Goal: Task Accomplishment & Management: Manage account settings

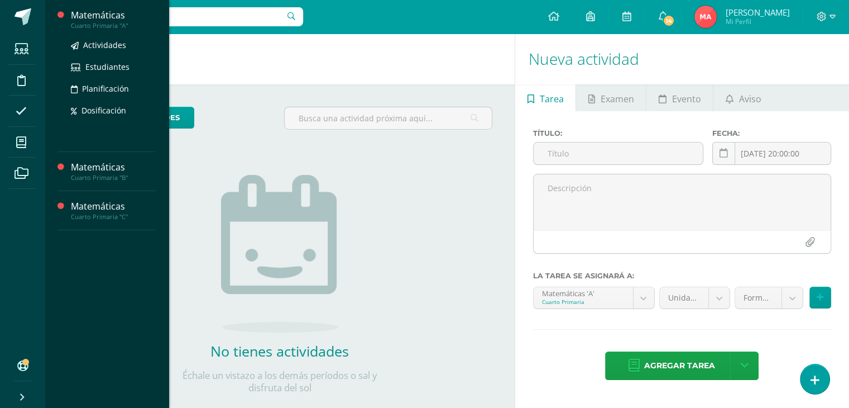
click at [109, 23] on div "Cuarto Primaria "A"" at bounding box center [113, 26] width 85 height 8
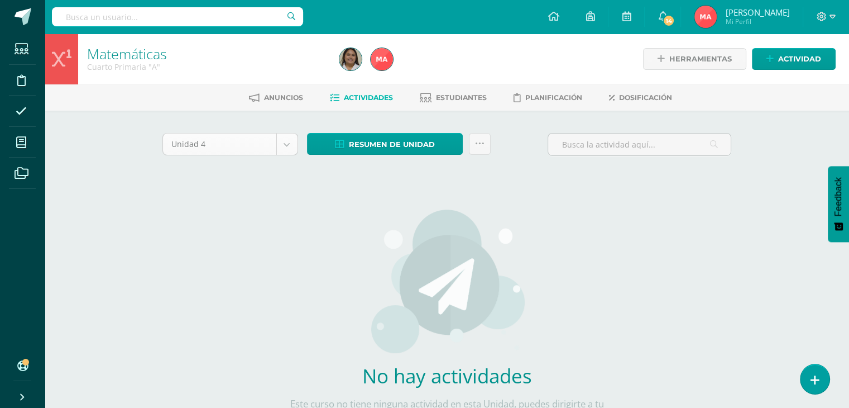
click at [290, 147] on body "Estudiantes Disciplina Asistencia Mis cursos Archivos Soporte Ayuda Reportar un…" at bounding box center [424, 240] width 849 height 480
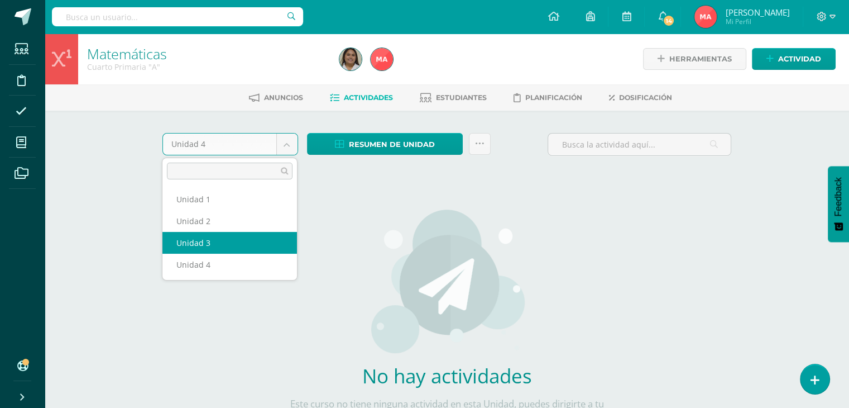
select select "Unidad 3"
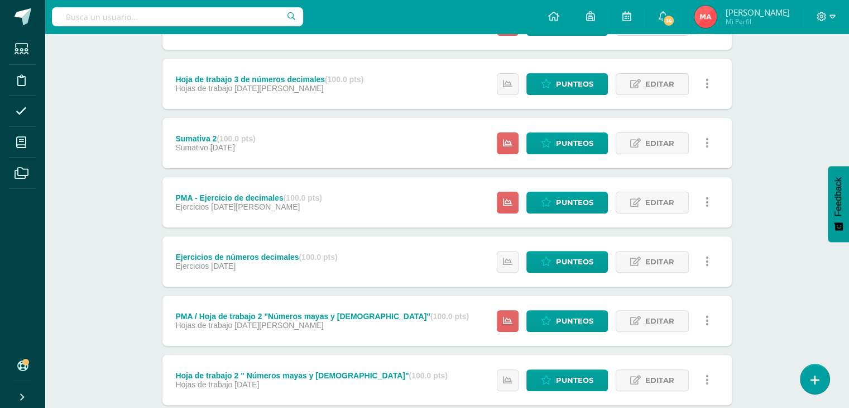
scroll to position [331, 0]
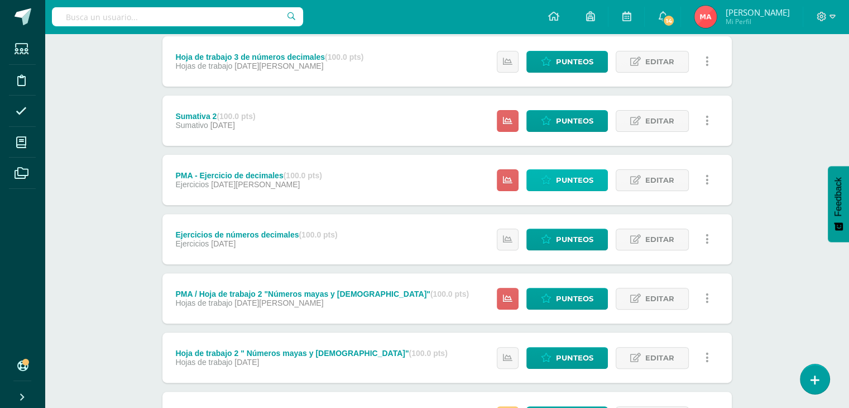
click at [571, 180] on span "Punteos" at bounding box center [574, 180] width 37 height 21
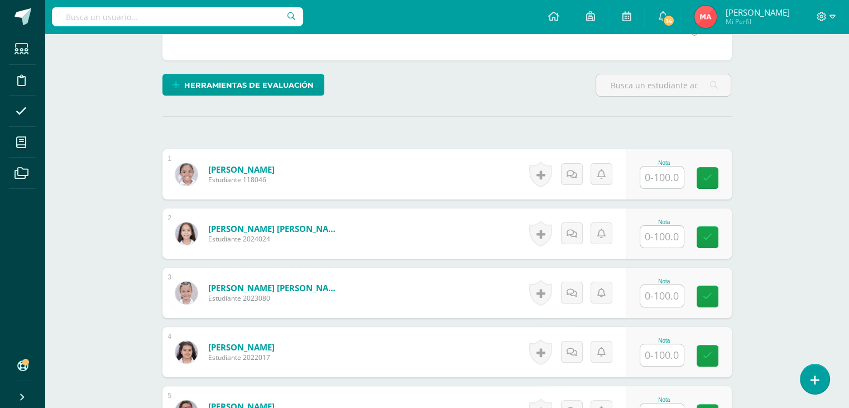
scroll to position [260, 0]
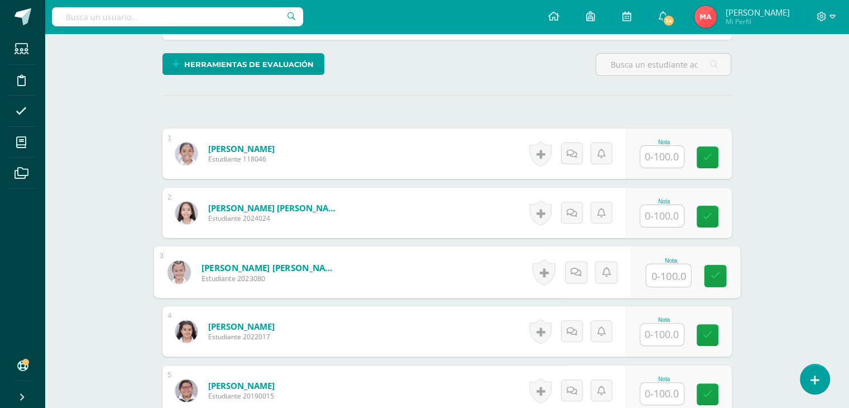
click at [660, 276] on input "text" at bounding box center [668, 275] width 45 height 22
type input "63"
click at [715, 272] on icon at bounding box center [715, 275] width 10 height 9
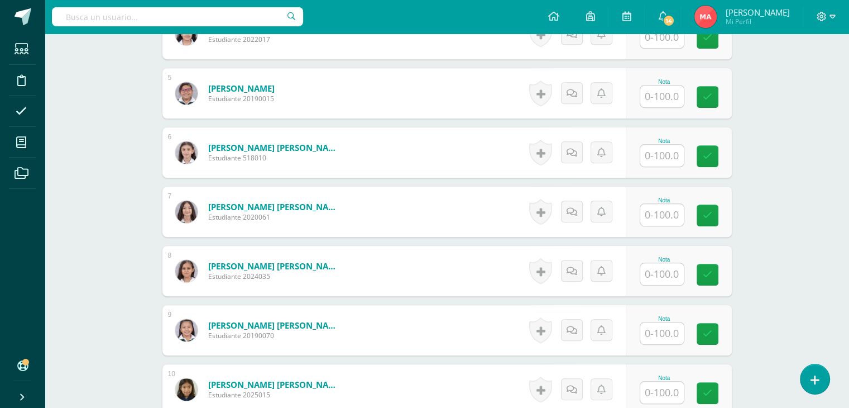
scroll to position [555, 0]
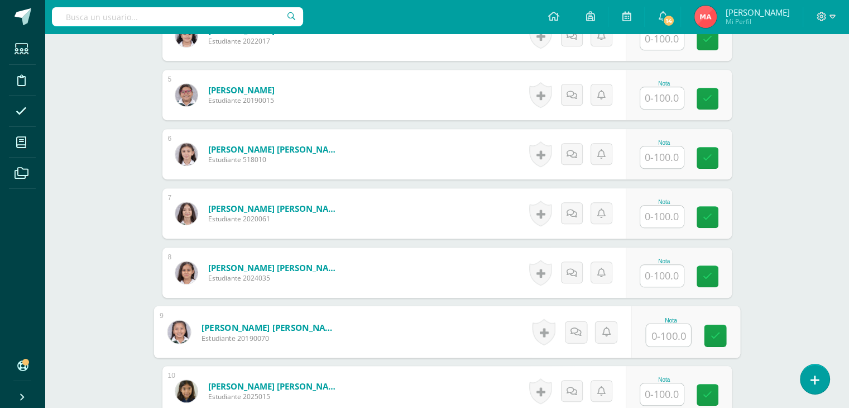
click at [666, 341] on input "text" at bounding box center [668, 335] width 45 height 22
click at [664, 268] on input "text" at bounding box center [662, 276] width 44 height 22
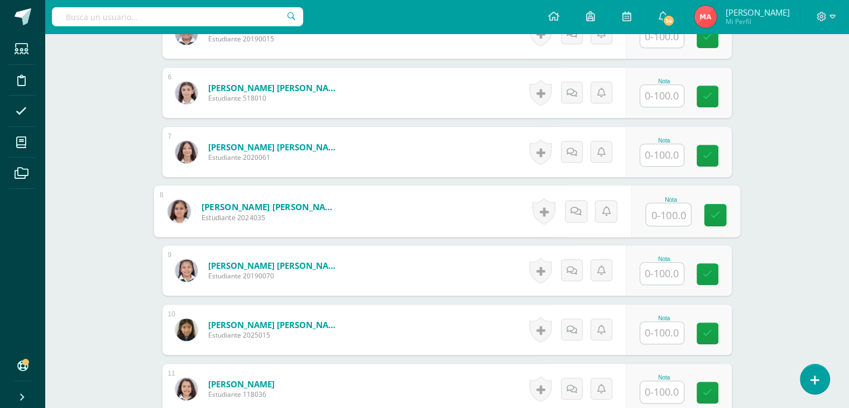
scroll to position [620, 0]
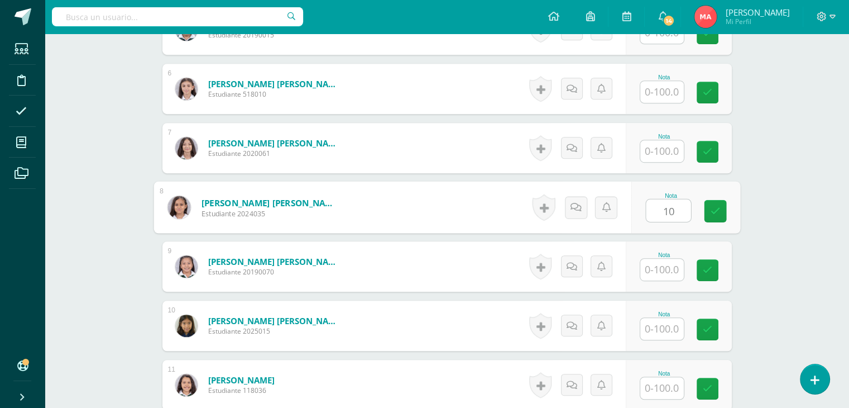
type input "100"
click at [716, 207] on icon at bounding box center [715, 210] width 10 height 9
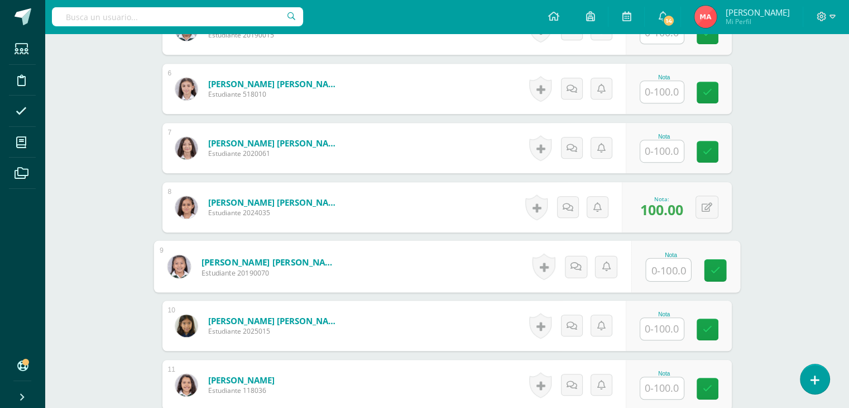
click at [655, 274] on input "text" at bounding box center [668, 270] width 45 height 22
type input "95"
click at [722, 271] on link at bounding box center [715, 270] width 22 height 22
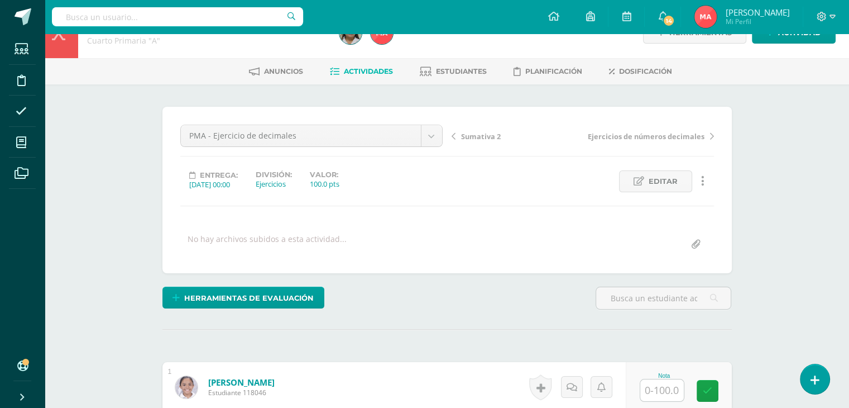
scroll to position [0, 0]
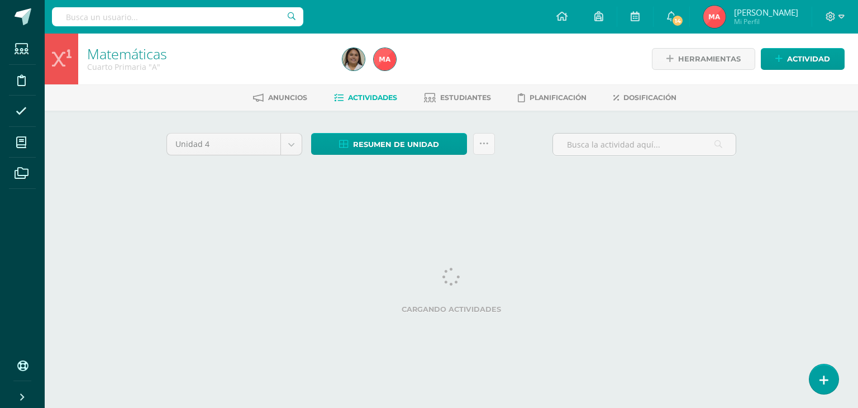
select select "Unidad 3"
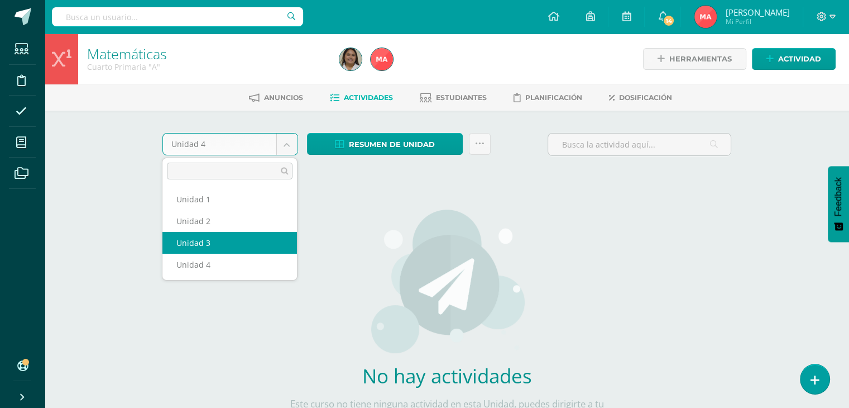
click at [284, 145] on body "Estudiantes Disciplina Asistencia Mis cursos Archivos Soporte Ayuda Reportar un…" at bounding box center [424, 240] width 849 height 480
click at [283, 149] on body "Estudiantes Disciplina Asistencia Mis cursos Archivos Soporte Ayuda Reportar un…" at bounding box center [424, 240] width 849 height 480
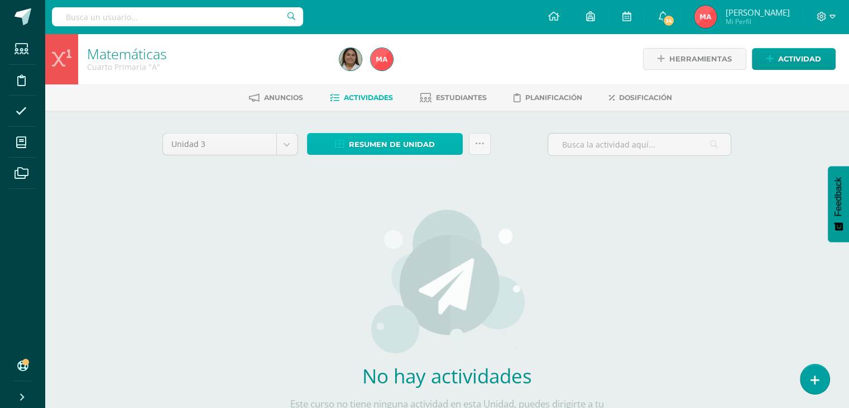
click at [371, 148] on span "Resumen de unidad" at bounding box center [392, 144] width 86 height 21
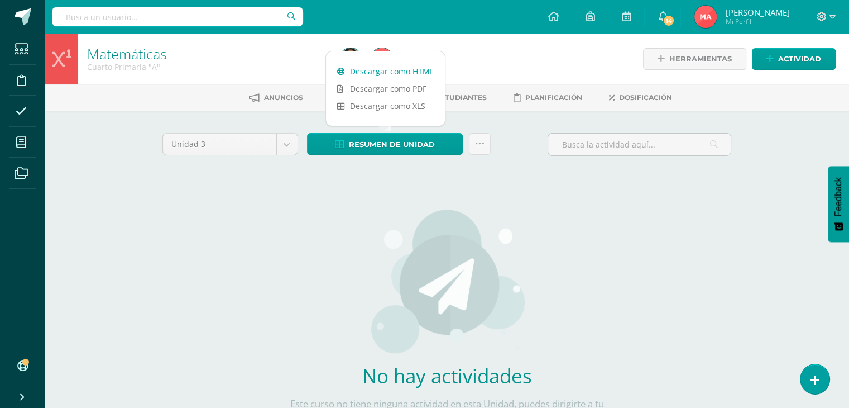
click at [418, 66] on link "Descargar como HTML" at bounding box center [385, 71] width 119 height 17
click at [221, 222] on div "Unidad 3 Unidad 1 Unidad 2 Unidad 3 Unidad 4 Resumen de unidad Subir actividade…" at bounding box center [447, 295] width 578 height 325
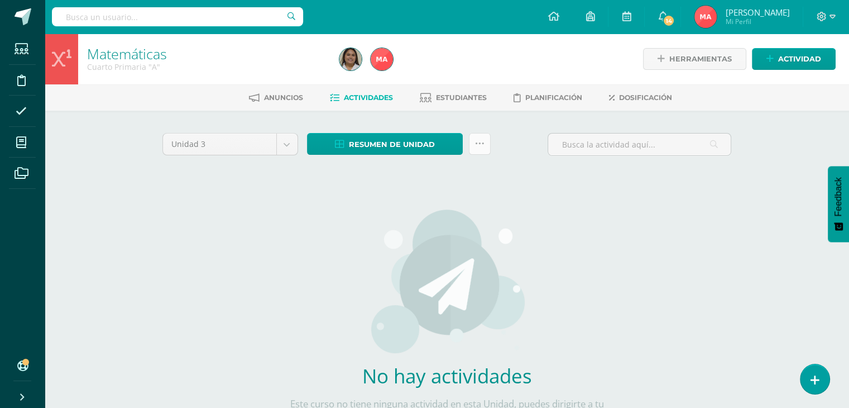
click at [475, 143] on icon at bounding box center [479, 143] width 9 height 9
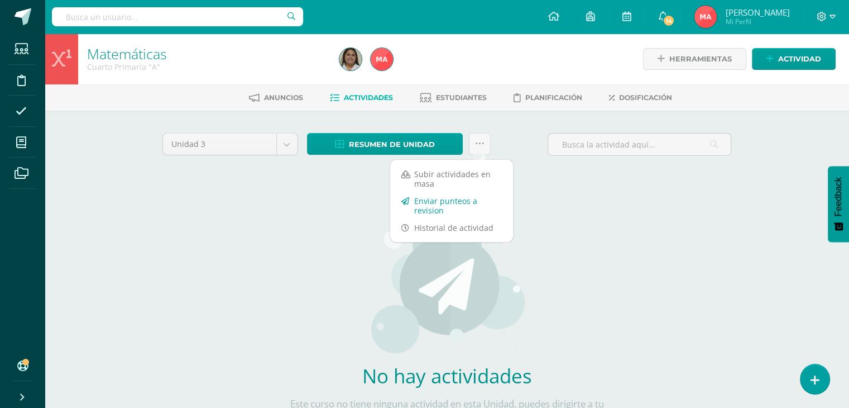
click at [454, 205] on link "Enviar punteos a revision" at bounding box center [451, 205] width 123 height 27
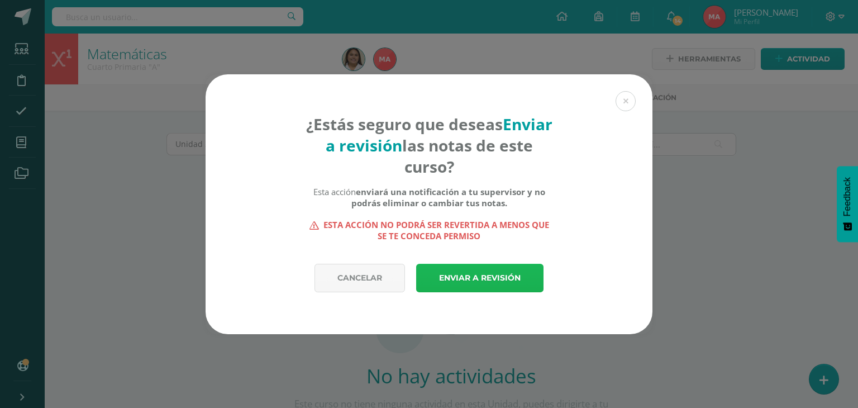
click at [490, 276] on link "Enviar a revisión" at bounding box center [479, 278] width 127 height 28
